Goal: Navigation & Orientation: Find specific page/section

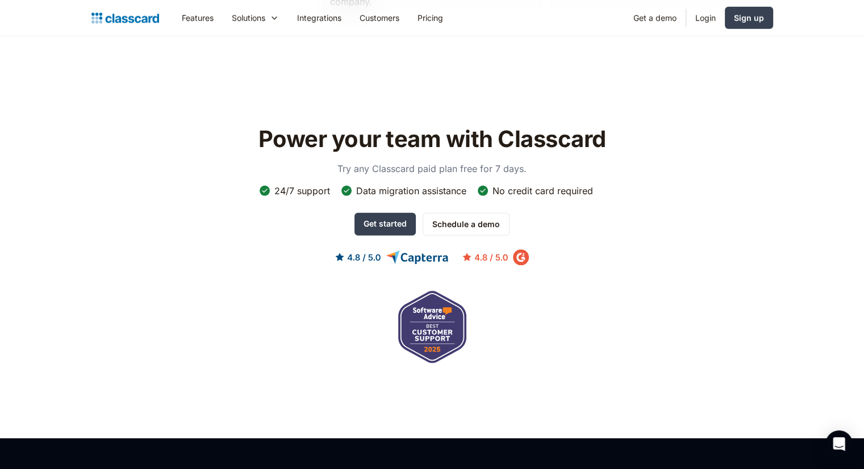
scroll to position [3329, 0]
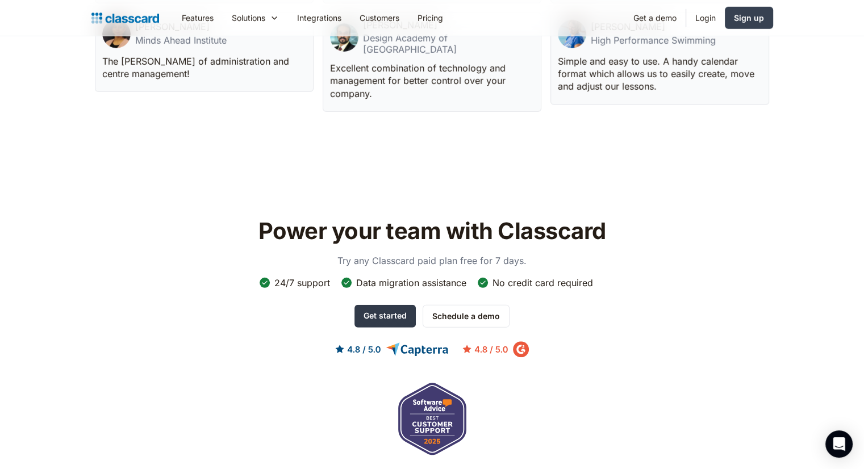
click at [388, 305] on link "Get started" at bounding box center [384, 316] width 61 height 23
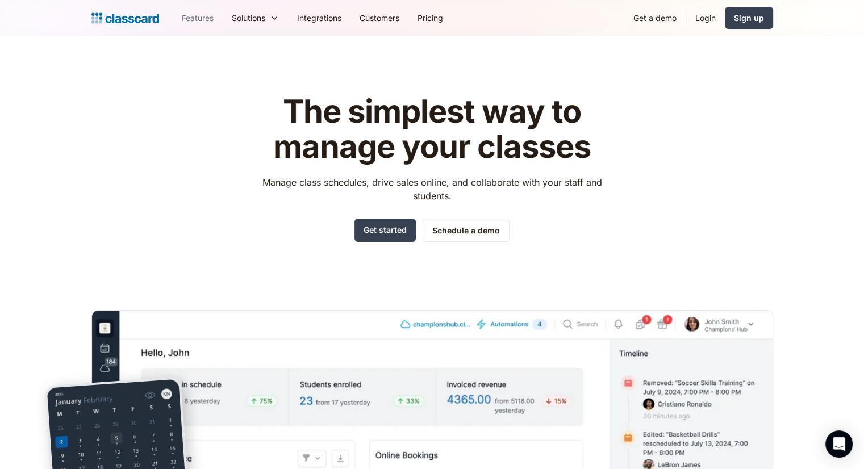
click at [213, 16] on link "Features" at bounding box center [198, 18] width 50 height 26
